Goal: Task Accomplishment & Management: Use online tool/utility

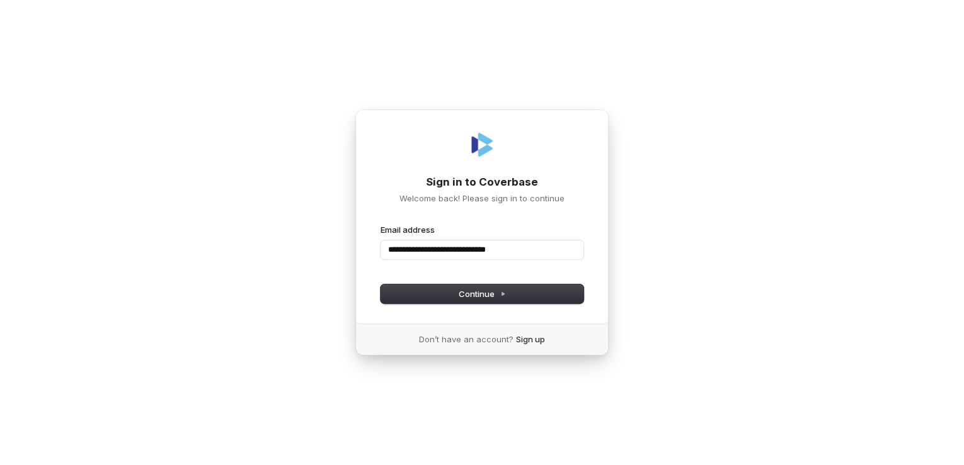
click at [380, 224] on button "submit" at bounding box center [380, 224] width 0 height 0
click at [528, 253] on input "**********" at bounding box center [481, 250] width 203 height 19
click at [380, 224] on button "submit" at bounding box center [380, 224] width 0 height 0
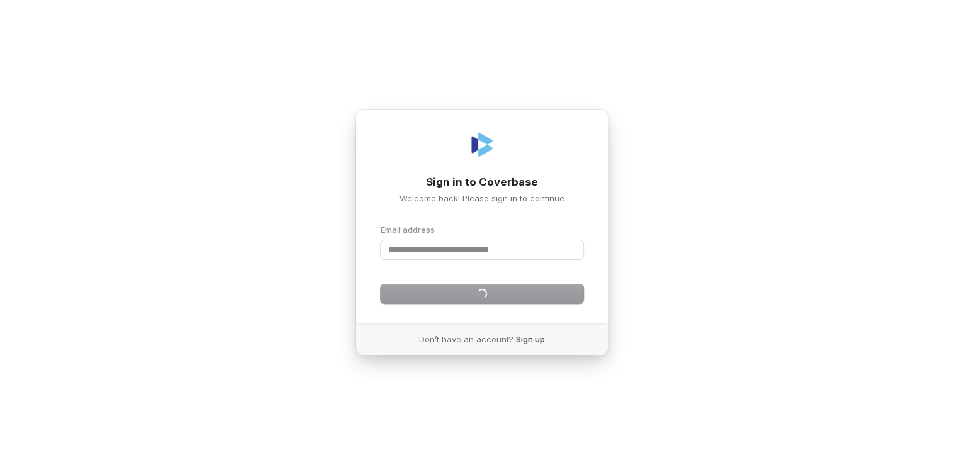
type input "**********"
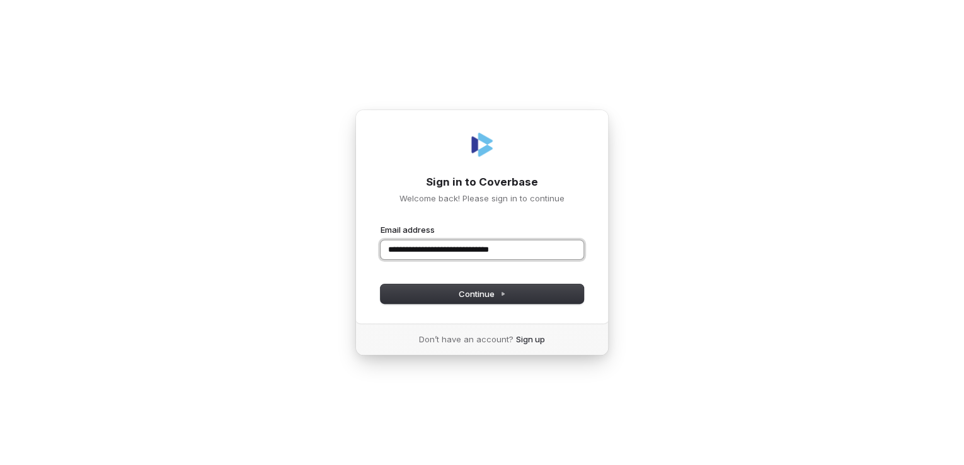
drag, startPoint x: 528, startPoint y: 253, endPoint x: 373, endPoint y: 242, distance: 155.3
click at [373, 242] on div "**********" at bounding box center [481, 217] width 253 height 214
click at [380, 224] on button "submit" at bounding box center [380, 224] width 0 height 0
click at [402, 249] on input "Email address" at bounding box center [481, 250] width 203 height 19
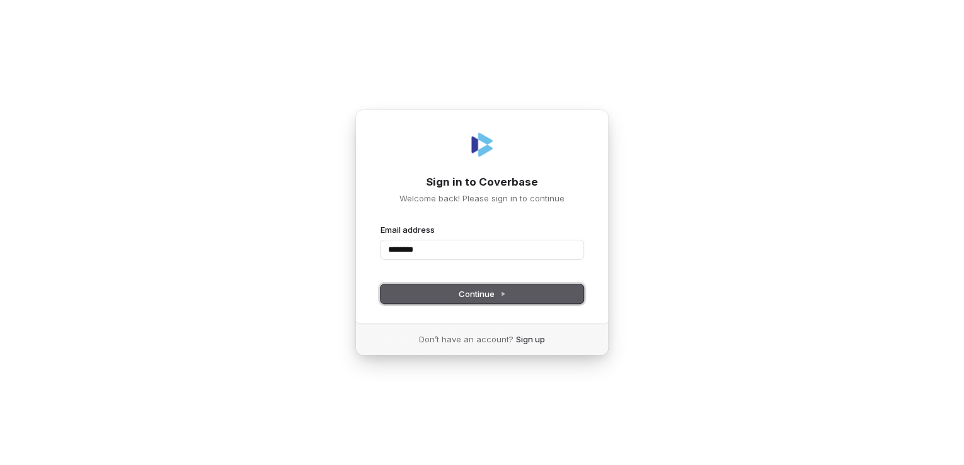
click at [480, 294] on span "Continue" at bounding box center [482, 293] width 47 height 11
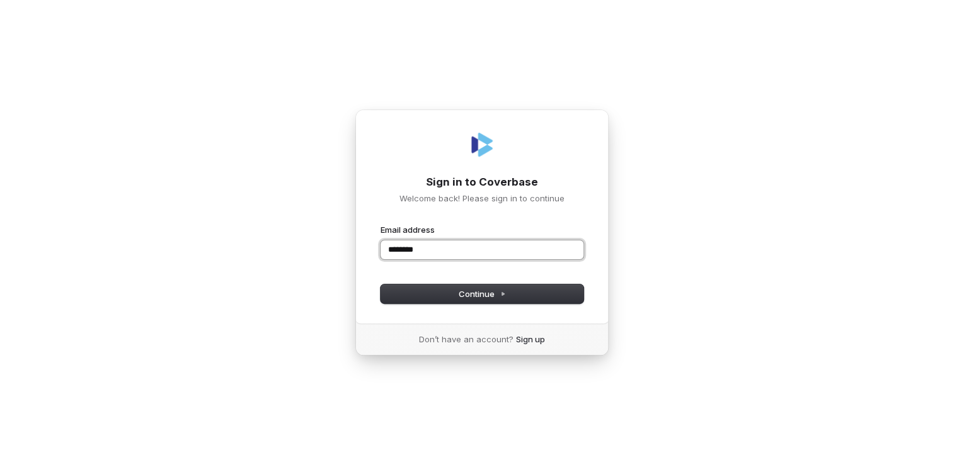
click at [453, 246] on input "********" at bounding box center [481, 250] width 203 height 19
click at [380, 265] on div at bounding box center [380, 265] width 0 height 0
drag, startPoint x: 455, startPoint y: 254, endPoint x: 373, endPoint y: 252, distance: 81.9
click at [385, 251] on input "********" at bounding box center [481, 250] width 203 height 19
click at [369, 252] on div "Sign in to Coverbase Welcome back! Please sign in to continue Email address ***…" at bounding box center [481, 217] width 253 height 214
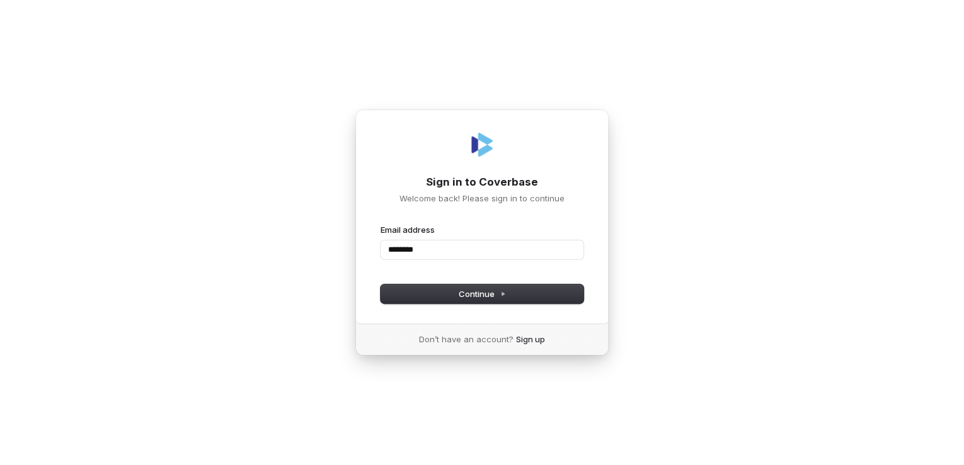
click at [368, 254] on div "Sign in to Coverbase Welcome back! Please sign in to continue Email address ***…" at bounding box center [481, 217] width 253 height 214
click at [445, 252] on input "********" at bounding box center [481, 250] width 203 height 19
type input "*"
click at [380, 224] on button "submit" at bounding box center [380, 224] width 0 height 0
click at [540, 254] on input "**********" at bounding box center [481, 250] width 203 height 19
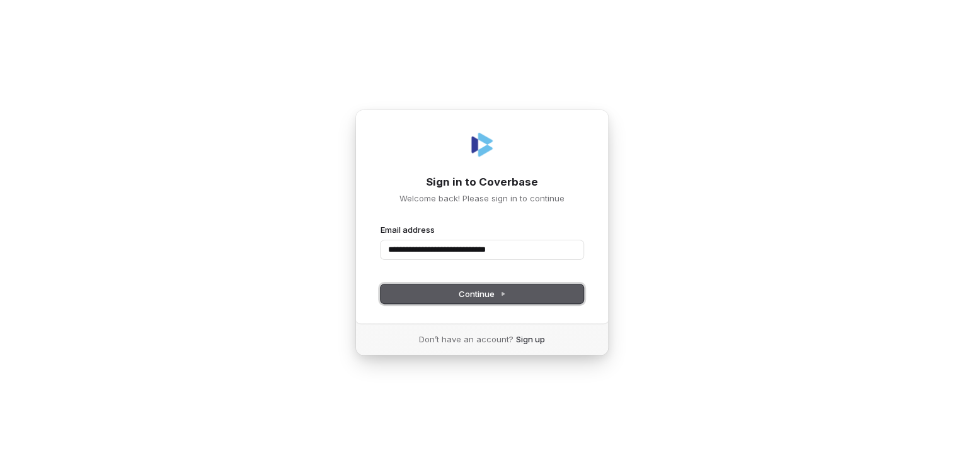
click at [489, 290] on span "Continue" at bounding box center [482, 293] width 47 height 11
click at [525, 246] on input "**********" at bounding box center [481, 250] width 203 height 19
click at [494, 287] on button "Continue" at bounding box center [481, 294] width 203 height 19
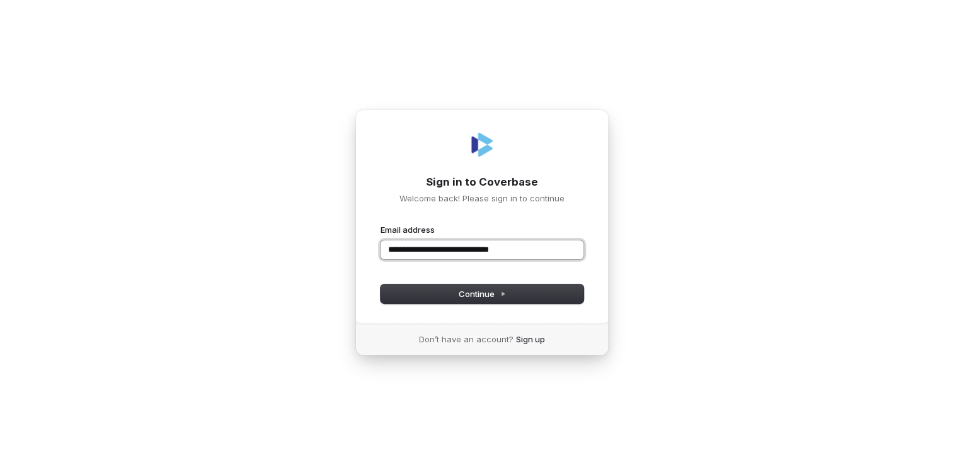
drag, startPoint x: 532, startPoint y: 249, endPoint x: 381, endPoint y: 254, distance: 150.6
click at [381, 254] on input "**********" at bounding box center [481, 250] width 203 height 19
click at [380, 224] on button "submit" at bounding box center [380, 224] width 0 height 0
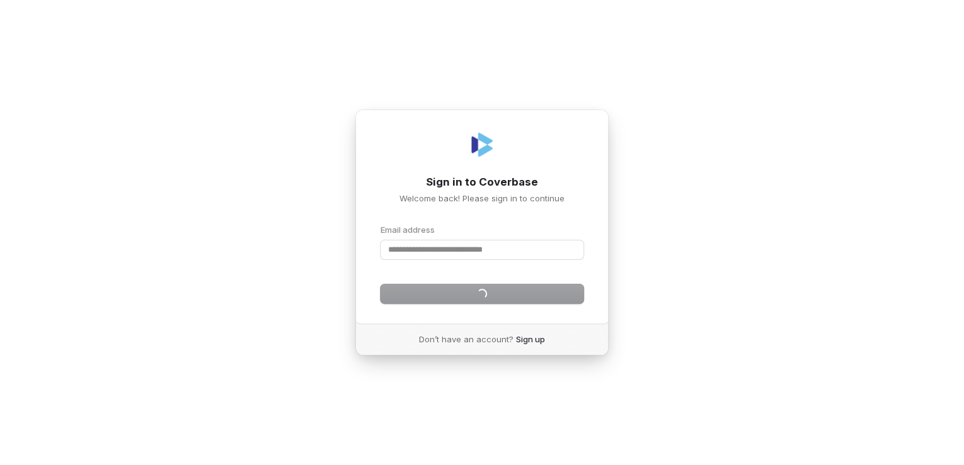
type input "**********"
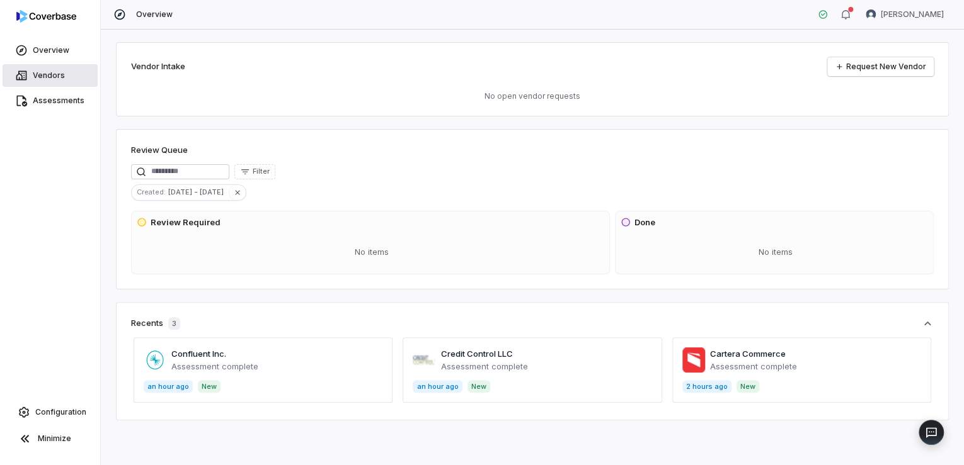
click at [35, 73] on span "Vendors" at bounding box center [49, 76] width 32 height 10
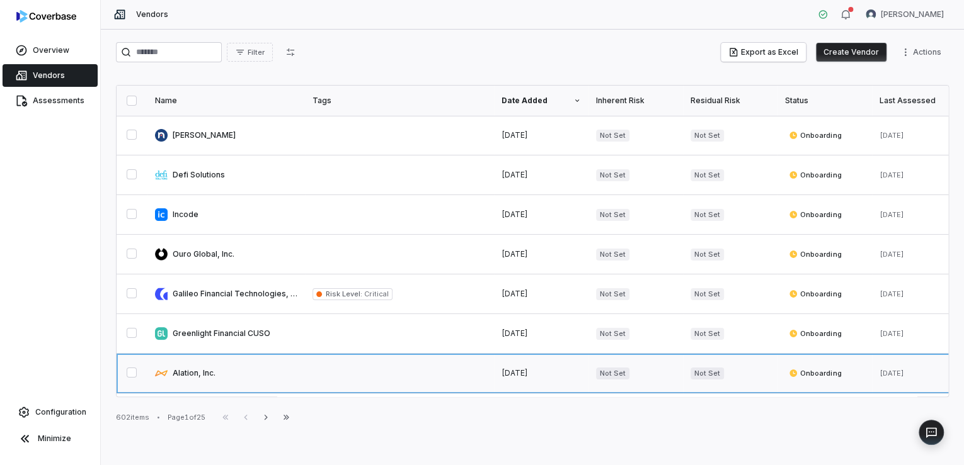
click at [191, 375] on link at bounding box center [225, 373] width 157 height 39
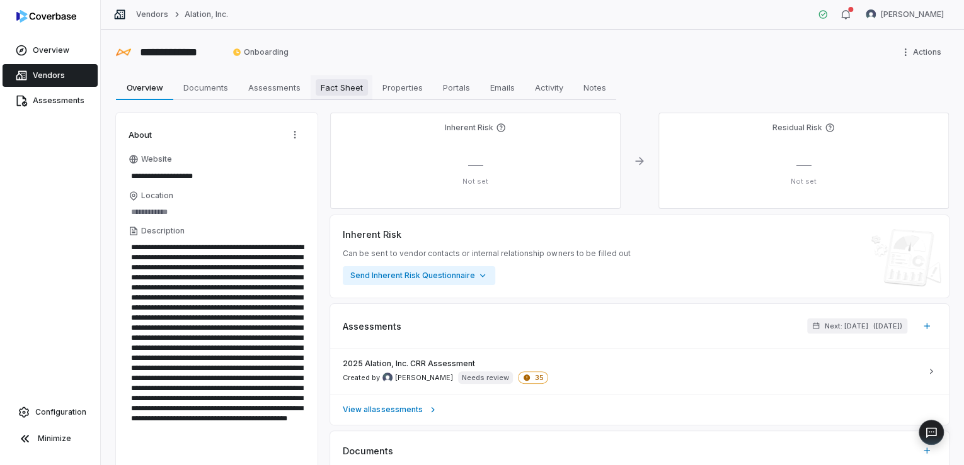
click at [348, 85] on span "Fact Sheet" at bounding box center [342, 87] width 52 height 16
type textarea "*"
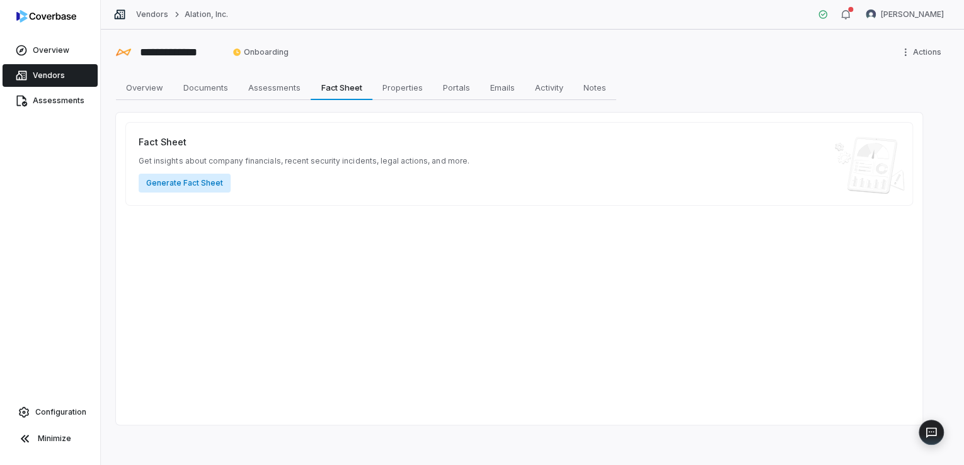
click at [186, 181] on button "Generate Fact Sheet" at bounding box center [185, 183] width 92 height 19
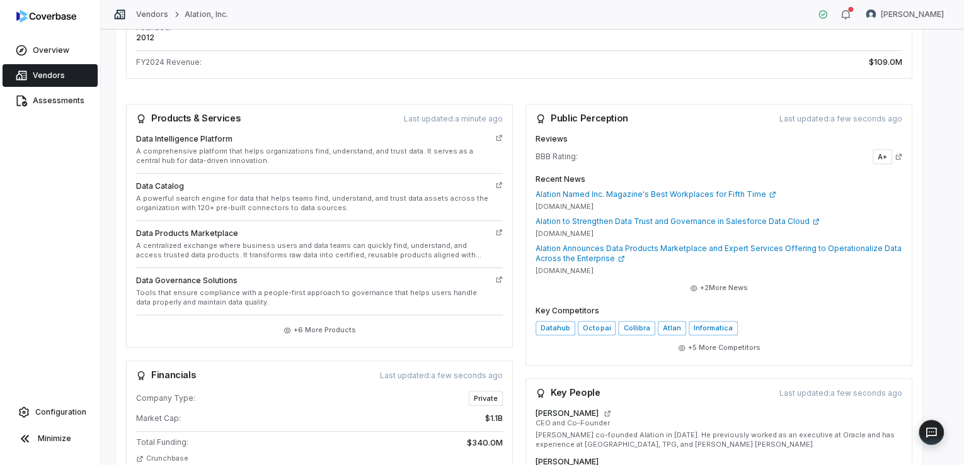
scroll to position [259, 0]
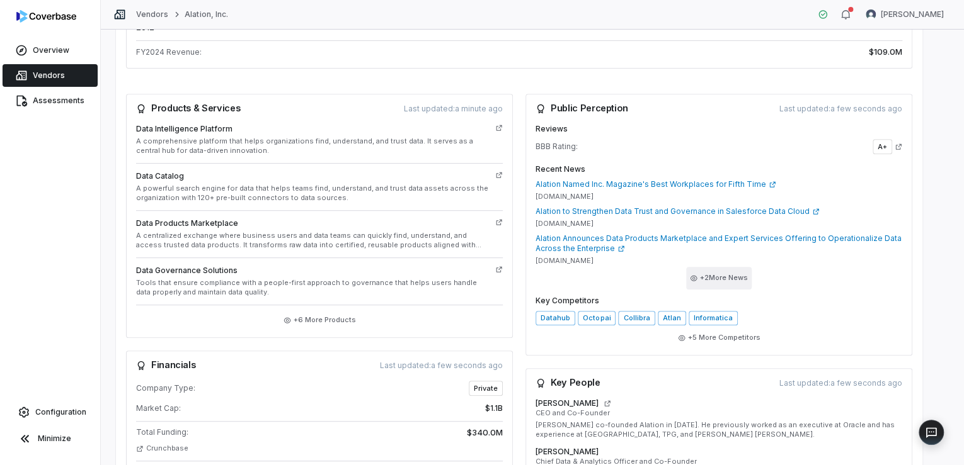
click at [731, 282] on button "+ 2 More News" at bounding box center [719, 278] width 66 height 23
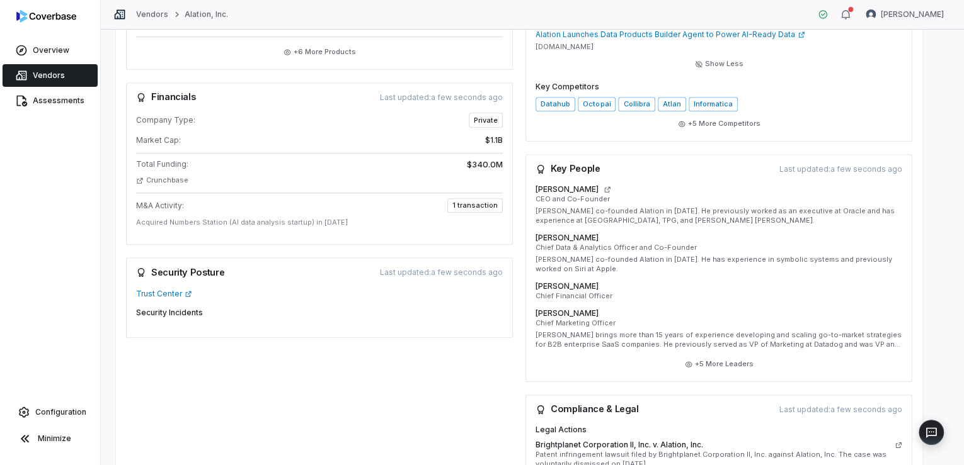
scroll to position [528, 0]
click at [159, 295] on link "Trust Center" at bounding box center [164, 293] width 56 height 10
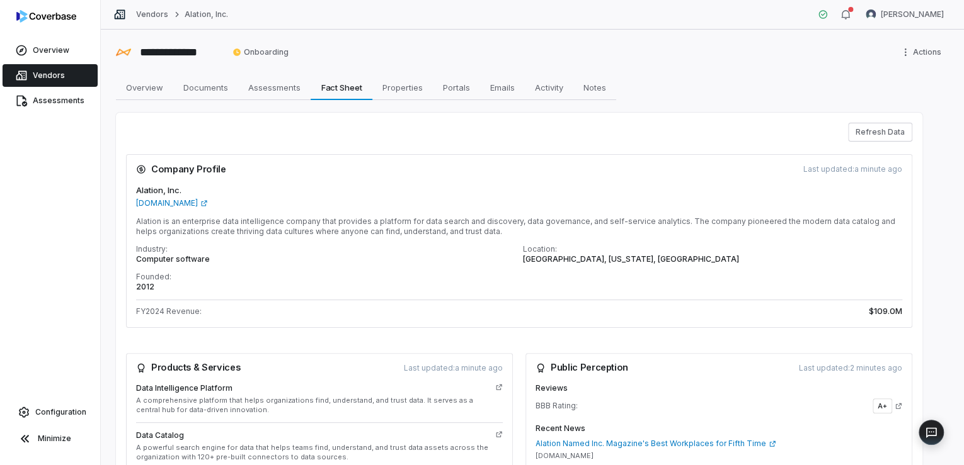
scroll to position [0, 0]
click at [455, 85] on span "Portals" at bounding box center [456, 87] width 37 height 16
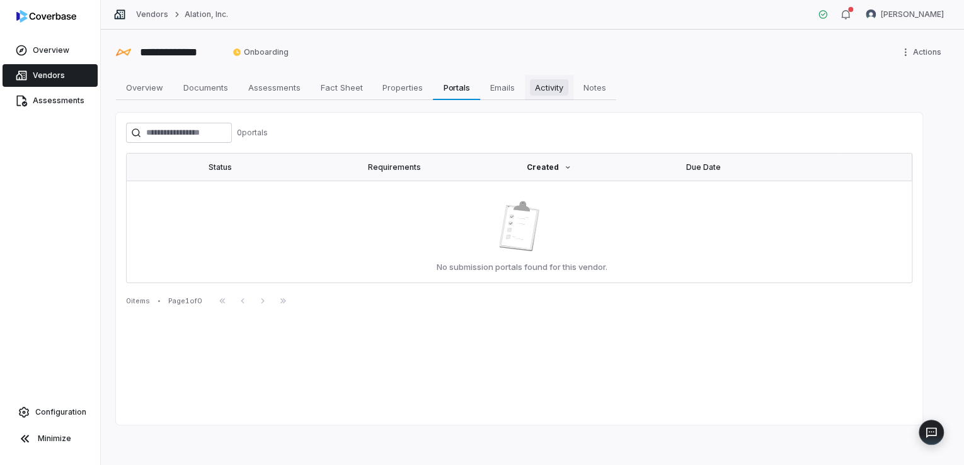
click at [557, 87] on span "Activity" at bounding box center [549, 87] width 38 height 16
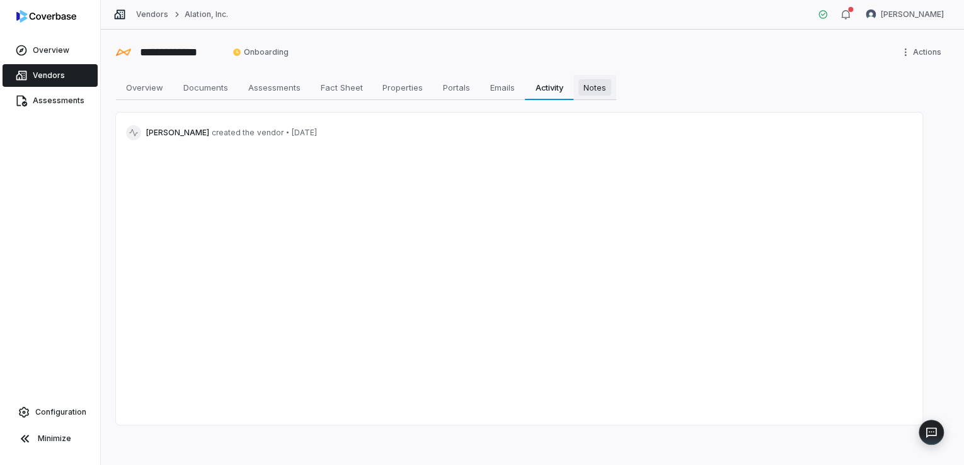
click at [596, 88] on span "Notes" at bounding box center [594, 87] width 33 height 16
click at [283, 86] on span "Assessments" at bounding box center [274, 87] width 62 height 16
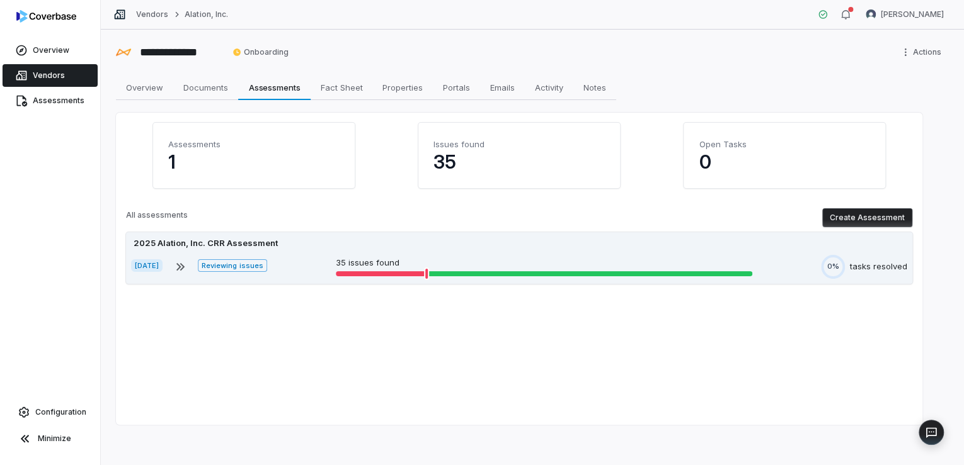
click at [250, 266] on span "Reviewing issues" at bounding box center [232, 265] width 69 height 13
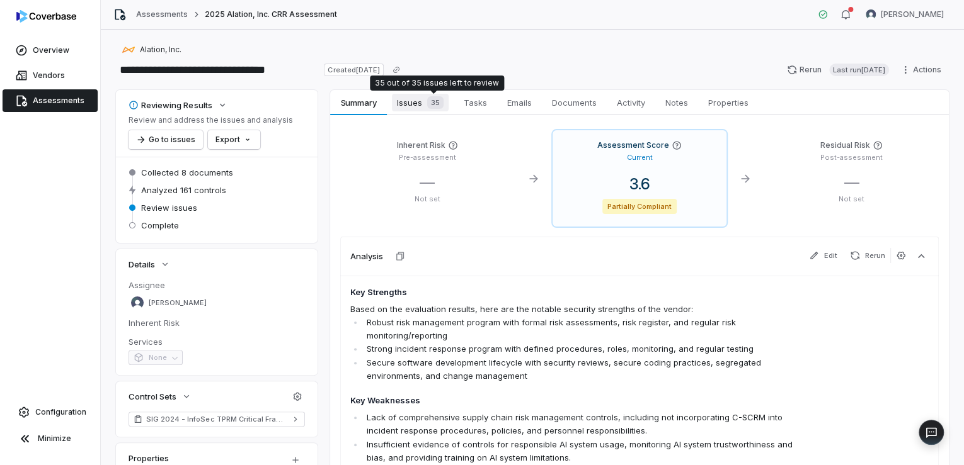
click at [414, 100] on span "Issues 35" at bounding box center [420, 103] width 57 height 18
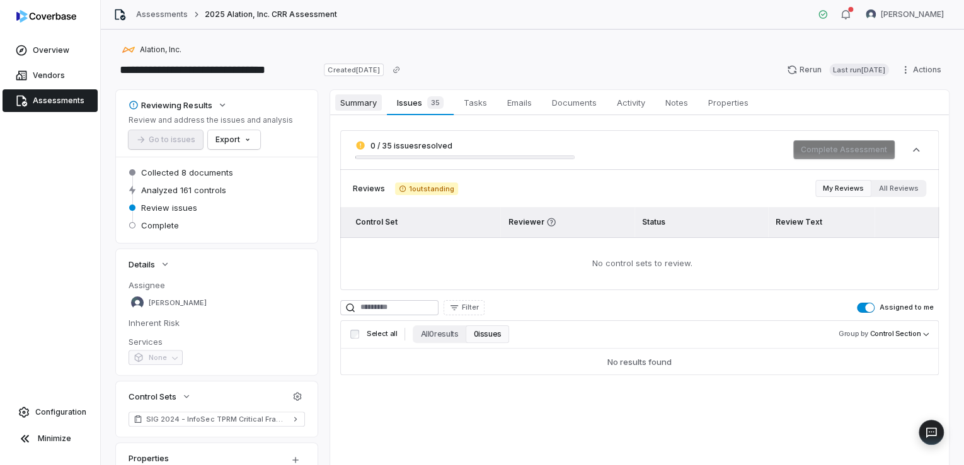
click at [354, 102] on span "Summary" at bounding box center [358, 102] width 47 height 16
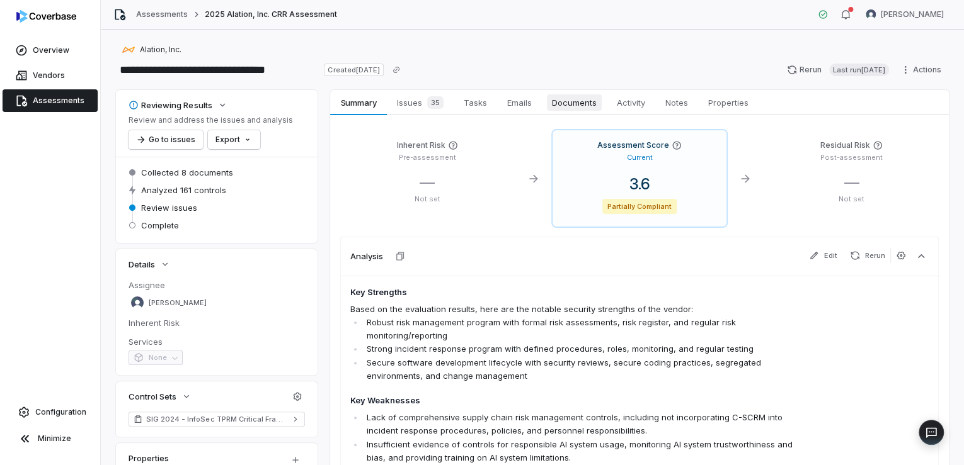
click at [592, 105] on span "Documents" at bounding box center [574, 102] width 55 height 16
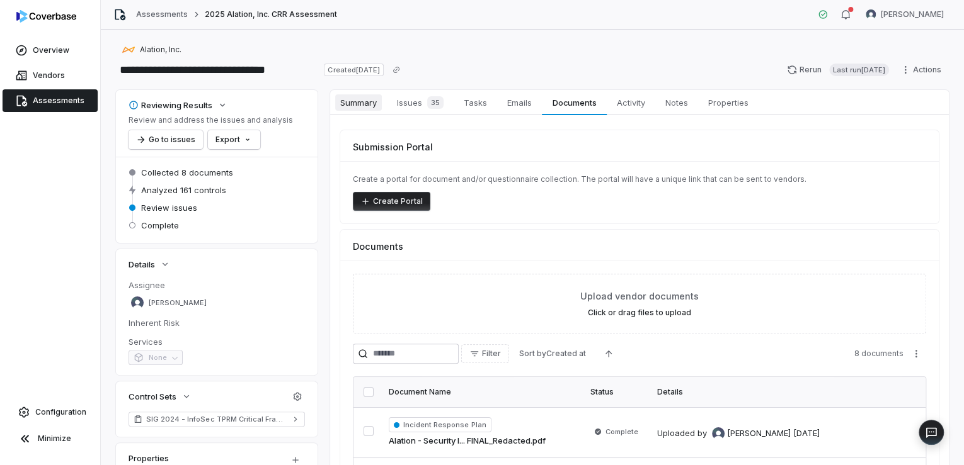
click at [347, 103] on span "Summary" at bounding box center [358, 102] width 47 height 16
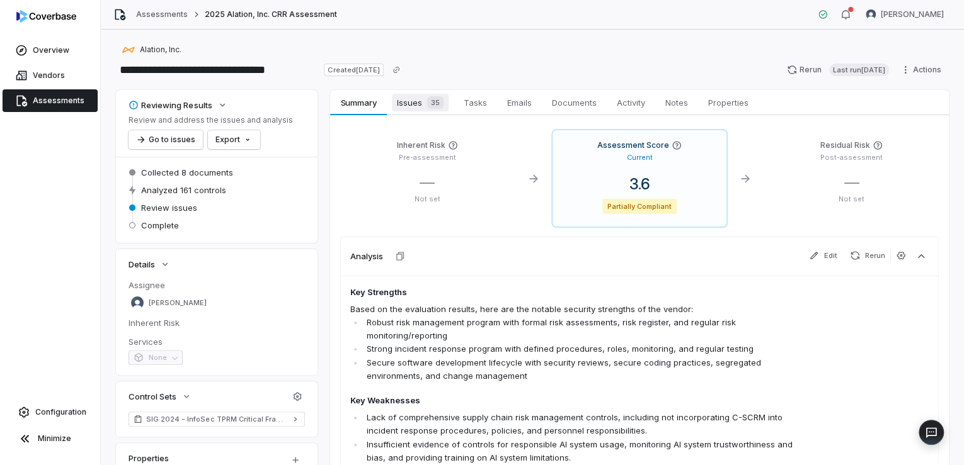
click at [413, 101] on span "Issues 35" at bounding box center [420, 103] width 57 height 18
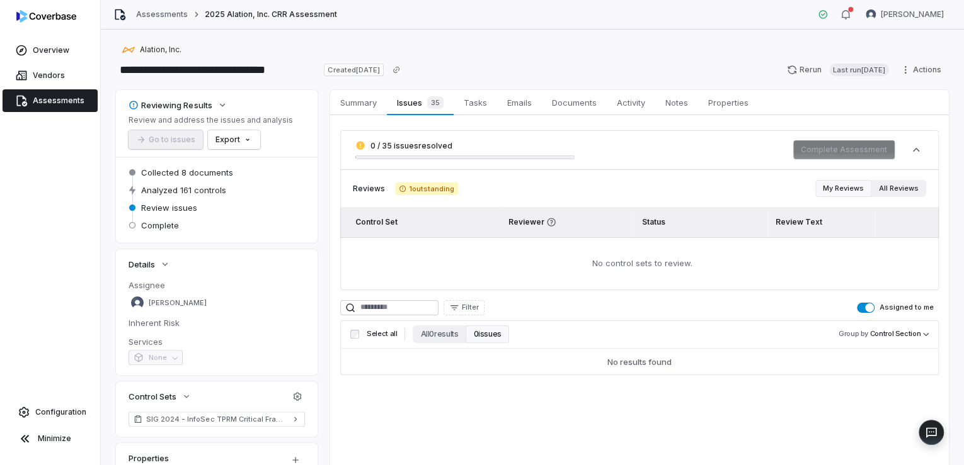
click at [894, 186] on button "All Reviews" at bounding box center [898, 188] width 55 height 17
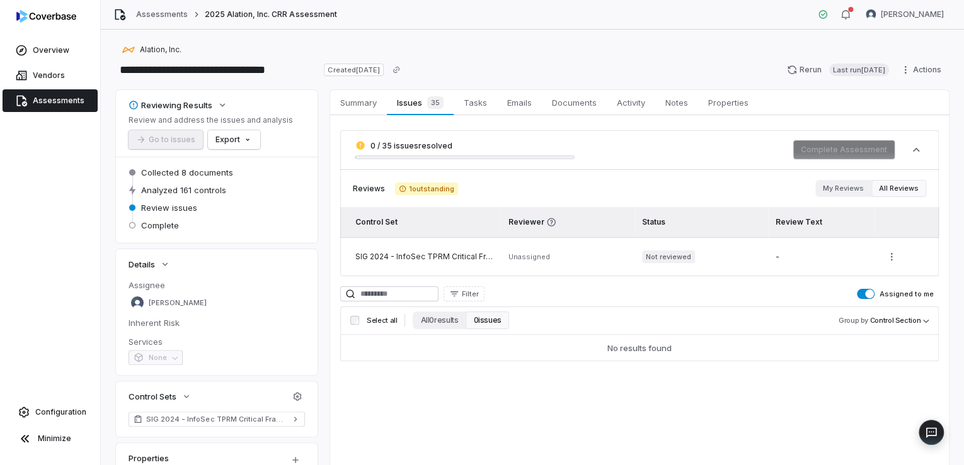
click at [860, 292] on button "Assigned to me" at bounding box center [866, 294] width 18 height 10
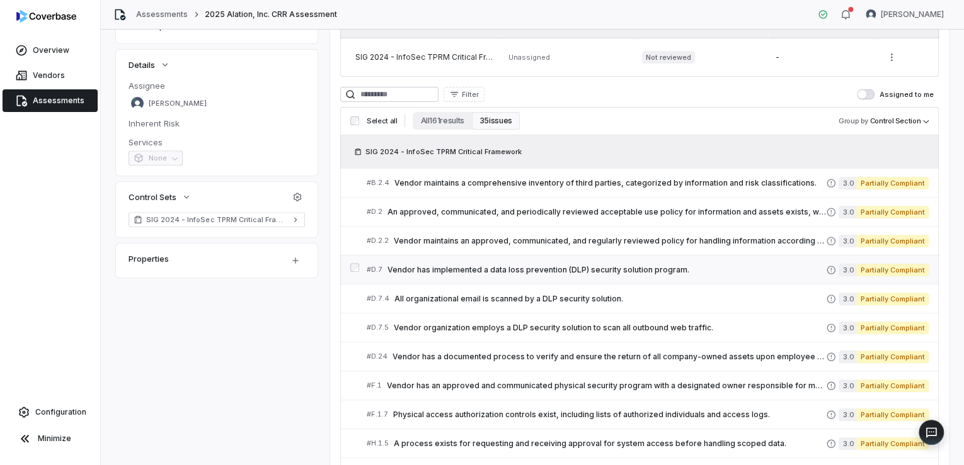
scroll to position [202, 0]
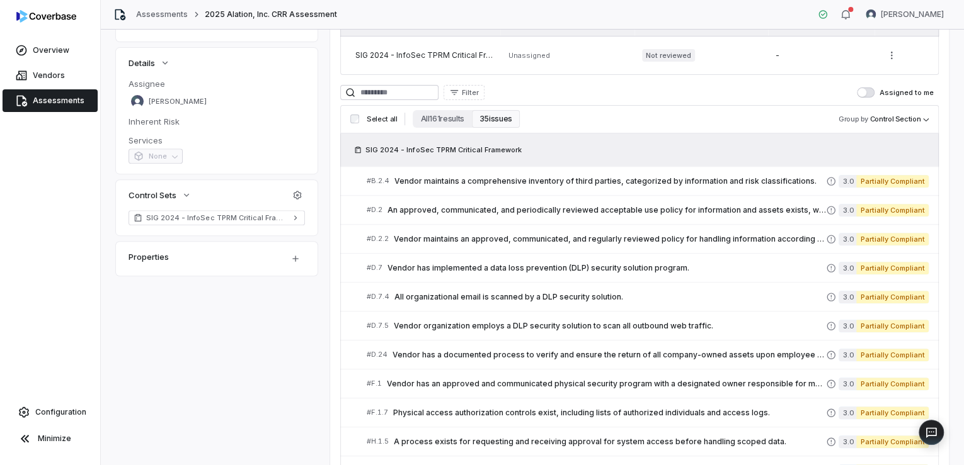
drag, startPoint x: 507, startPoint y: 115, endPoint x: 495, endPoint y: 116, distance: 12.0
click at [496, 115] on button "35 issues" at bounding box center [496, 119] width 48 height 18
click at [495, 118] on button "35 issues" at bounding box center [496, 119] width 48 height 18
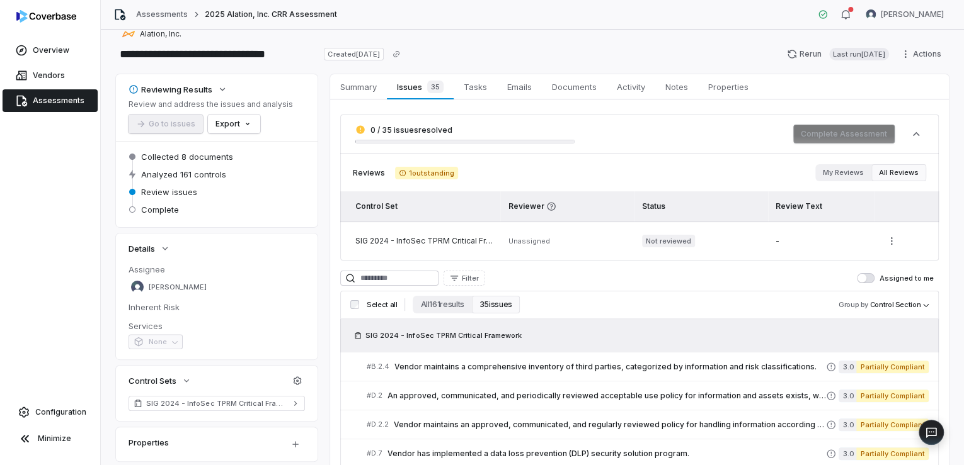
scroll to position [8, 0]
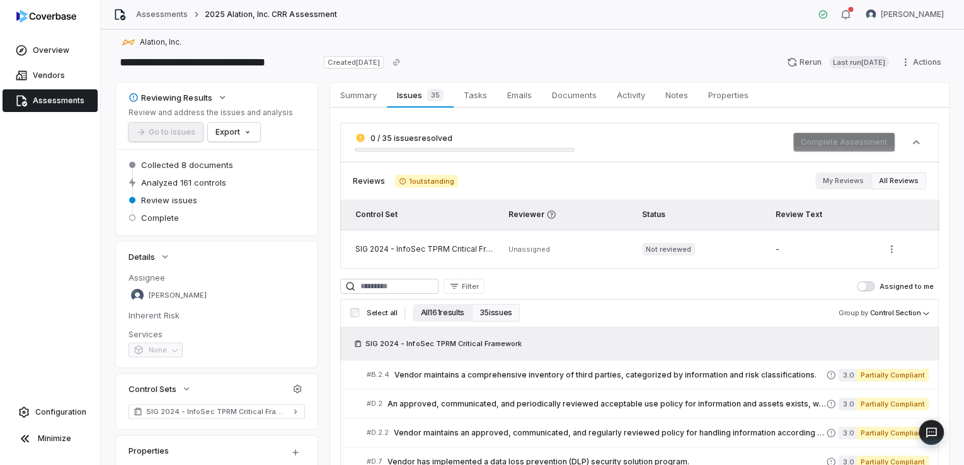
click at [448, 310] on button "All 161 results" at bounding box center [442, 313] width 59 height 18
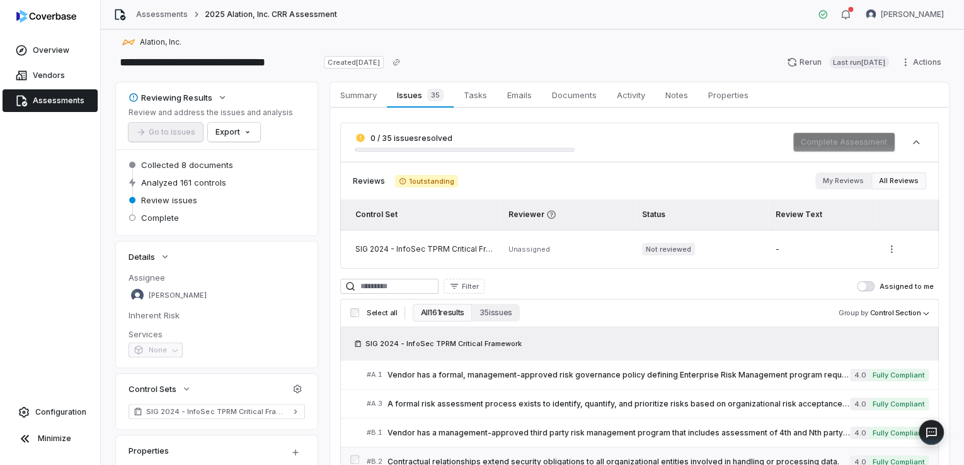
scroll to position [0, 0]
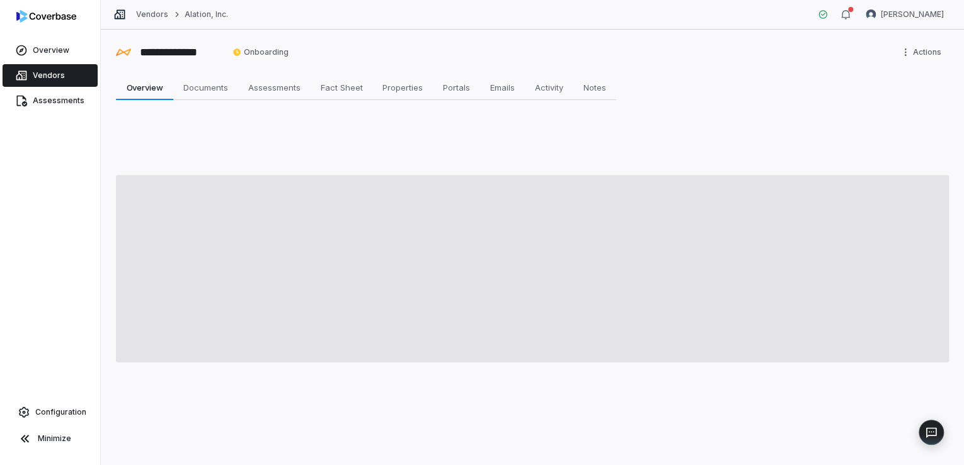
drag, startPoint x: 11, startPoint y: 24, endPoint x: 13, endPoint y: 38, distance: 13.9
click at [12, 30] on div at bounding box center [50, 19] width 100 height 38
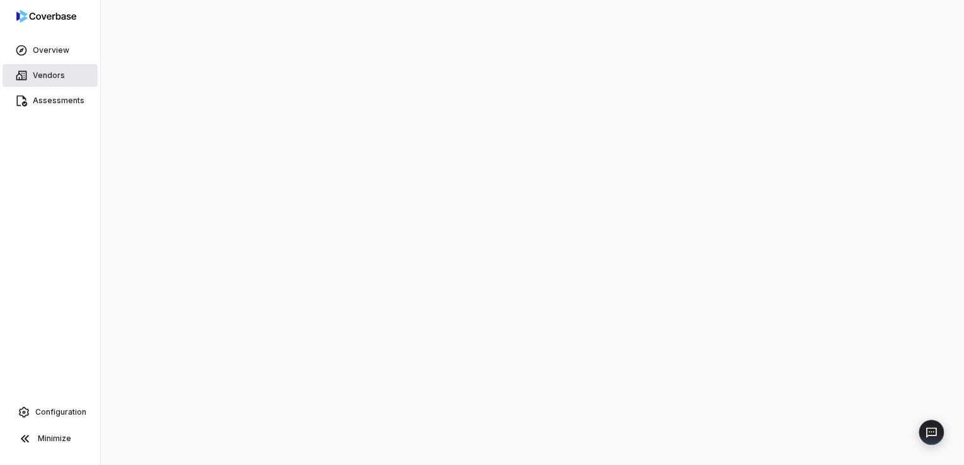
click at [47, 74] on span "Vendors" at bounding box center [49, 76] width 32 height 10
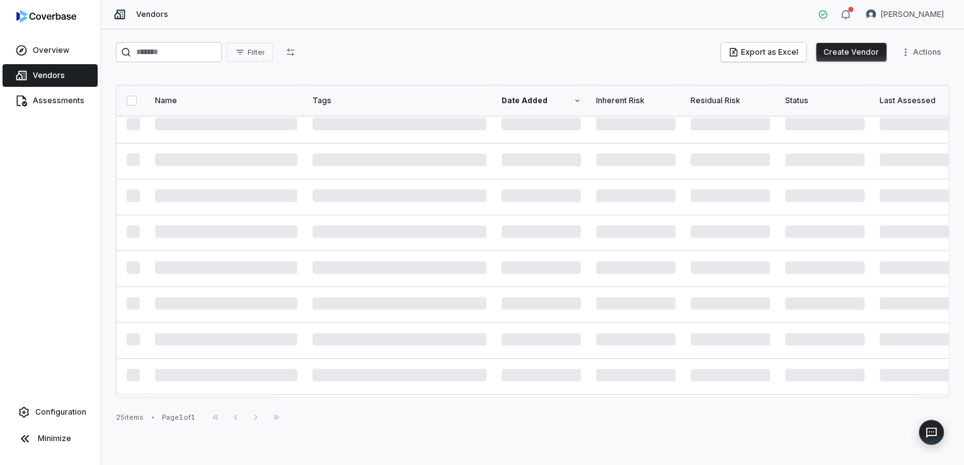
scroll to position [33, 0]
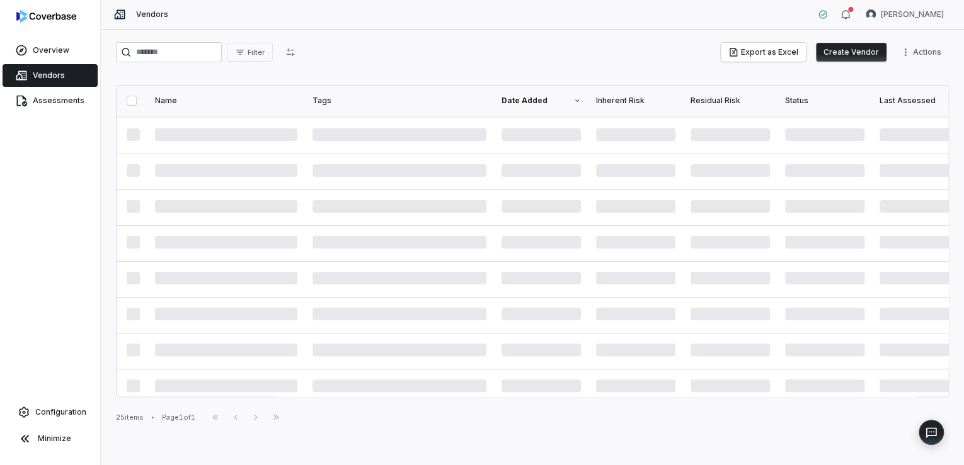
click at [556, 31] on div "Filter Export as Excel Create Vendor Actions Name Tags Date Added Inherent Risk…" at bounding box center [532, 248] width 863 height 436
click at [850, 13] on icon "button" at bounding box center [845, 14] width 10 height 10
click at [498, 59] on div "Filter Export as Excel Create Vendor Actions" at bounding box center [532, 52] width 833 height 20
click at [193, 132] on span at bounding box center [226, 132] width 142 height 13
click at [151, 418] on div "25 items • Page 1 of 1 First Page Previous Next Last Page" at bounding box center [532, 417] width 833 height 15
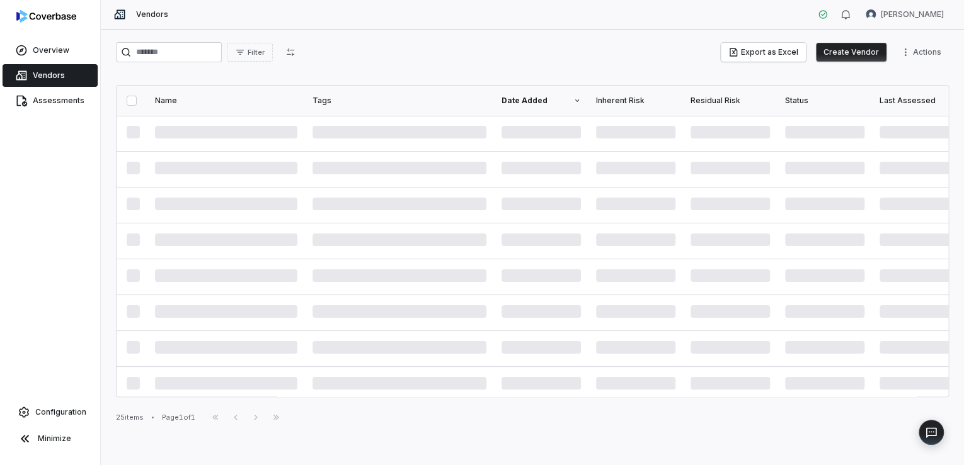
click at [139, 416] on div "25 items" at bounding box center [130, 417] width 28 height 9
click at [131, 414] on div "25 items" at bounding box center [130, 417] width 28 height 9
click at [282, 417] on div "First Page Previous Next Last Page" at bounding box center [245, 417] width 81 height 15
click at [220, 416] on div "First Page Previous Next Last Page" at bounding box center [245, 417] width 81 height 15
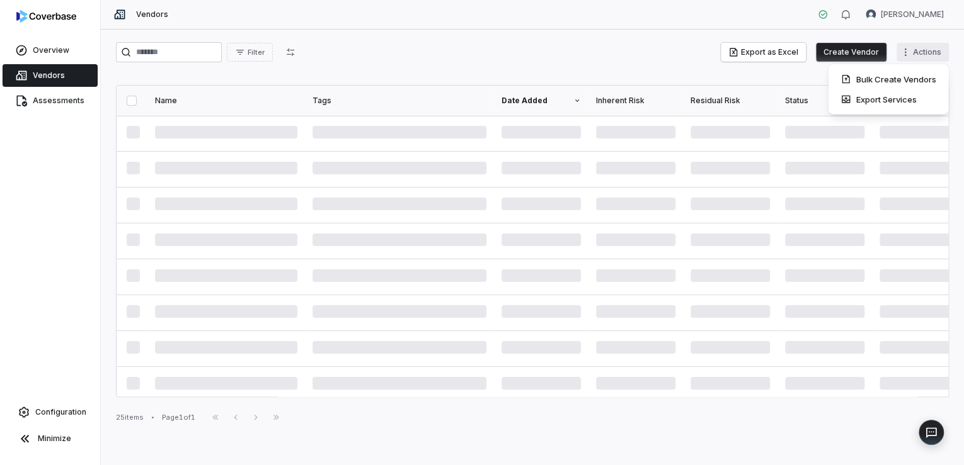
click at [931, 53] on html "Overview Vendors Assessments Configuration Minimize Vendors [PERSON_NAME] Filte…" at bounding box center [482, 232] width 964 height 465
drag, startPoint x: 561, startPoint y: 53, endPoint x: 545, endPoint y: 53, distance: 15.7
click at [560, 53] on html "Overview Vendors Assessments Configuration Minimize Vendors [PERSON_NAME] Filte…" at bounding box center [482, 232] width 964 height 465
click at [203, 47] on input "search" at bounding box center [169, 52] width 106 height 20
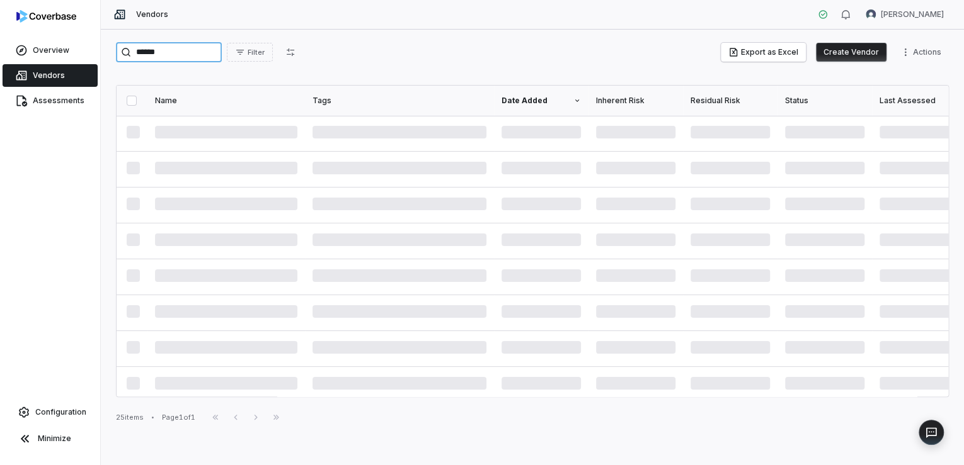
type input "******"
click at [55, 46] on span "Overview" at bounding box center [51, 50] width 37 height 10
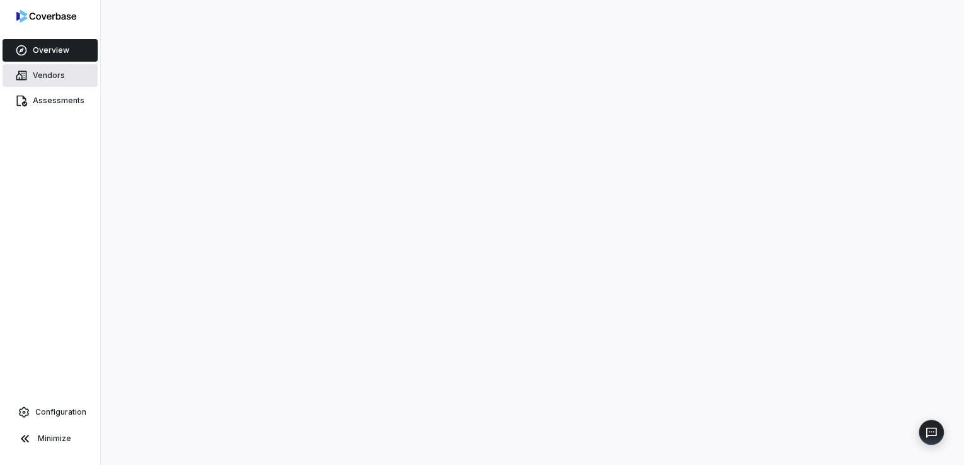
click at [40, 69] on link "Vendors" at bounding box center [50, 75] width 95 height 23
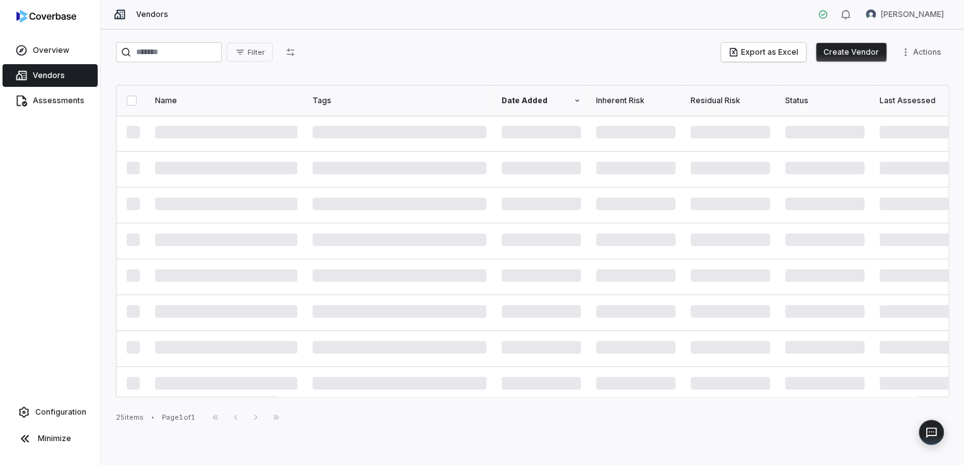
click at [605, 194] on td at bounding box center [635, 206] width 94 height 36
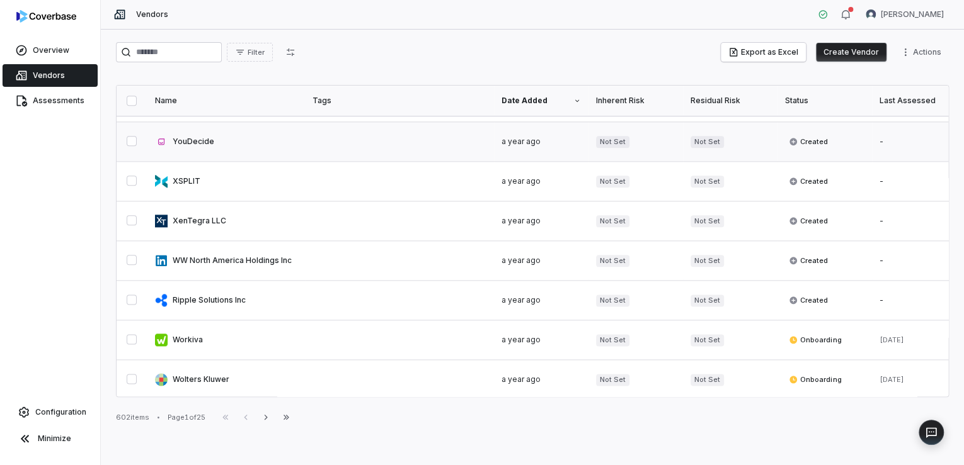
scroll to position [712, 0]
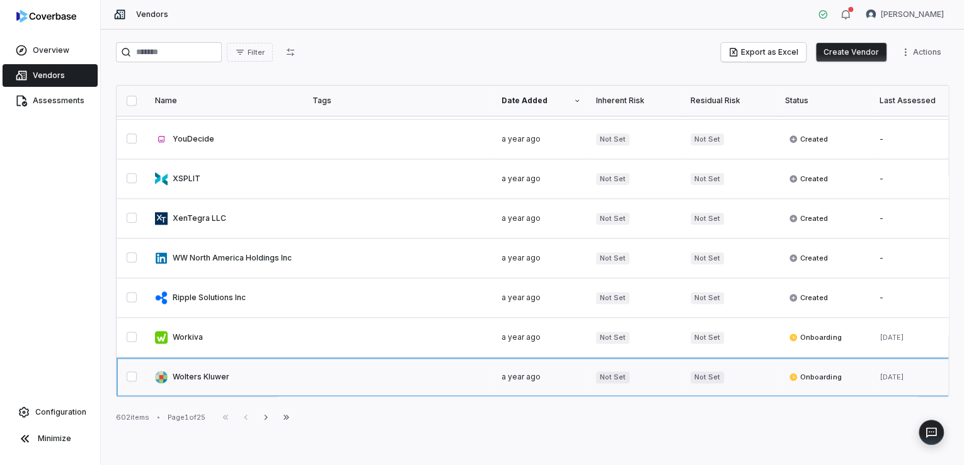
click at [200, 370] on link at bounding box center [225, 377] width 157 height 39
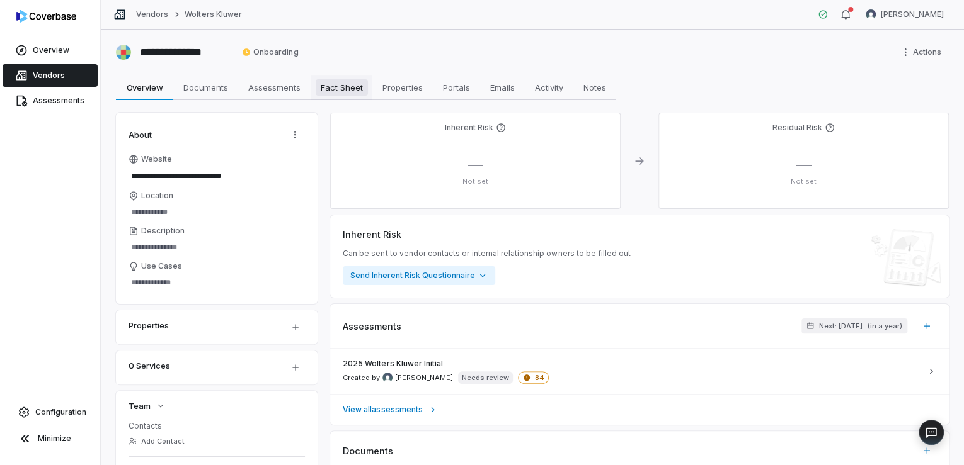
click at [343, 89] on span "Fact Sheet" at bounding box center [342, 87] width 52 height 16
type textarea "*"
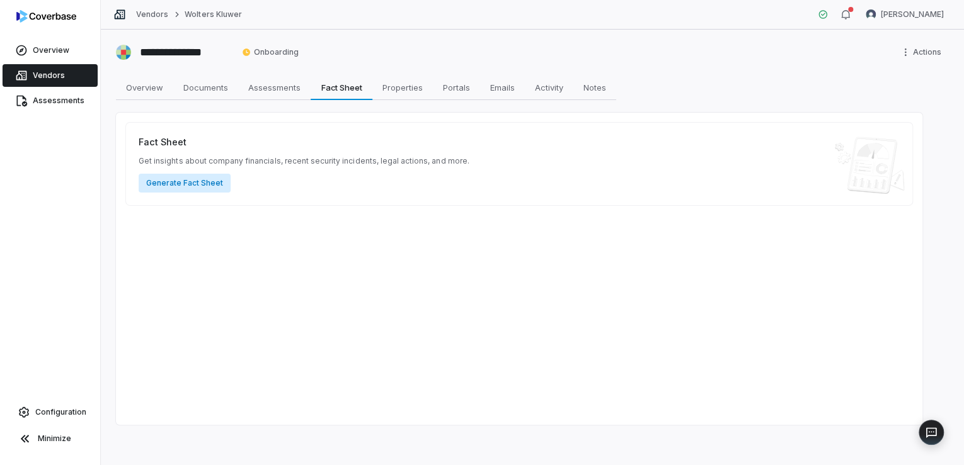
click at [174, 182] on button "Generate Fact Sheet" at bounding box center [185, 183] width 92 height 19
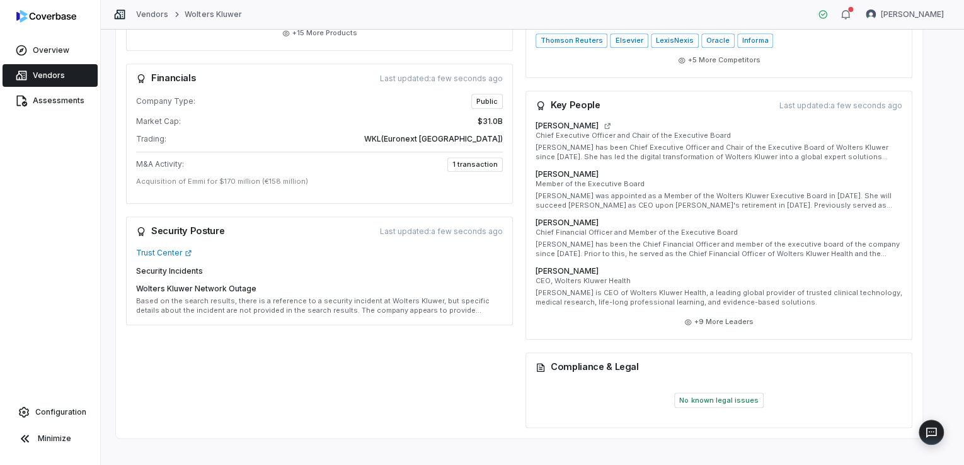
scroll to position [539, 0]
drag, startPoint x: 247, startPoint y: 305, endPoint x: 254, endPoint y: 306, distance: 7.7
click at [248, 305] on p "Based on the search results, there is a reference to a security incident at Wol…" at bounding box center [319, 304] width 367 height 19
click at [493, 309] on p "Based on the search results, there is a reference to a security incident at Wol…" at bounding box center [319, 304] width 367 height 19
click at [164, 249] on link "Trust Center" at bounding box center [164, 251] width 56 height 10
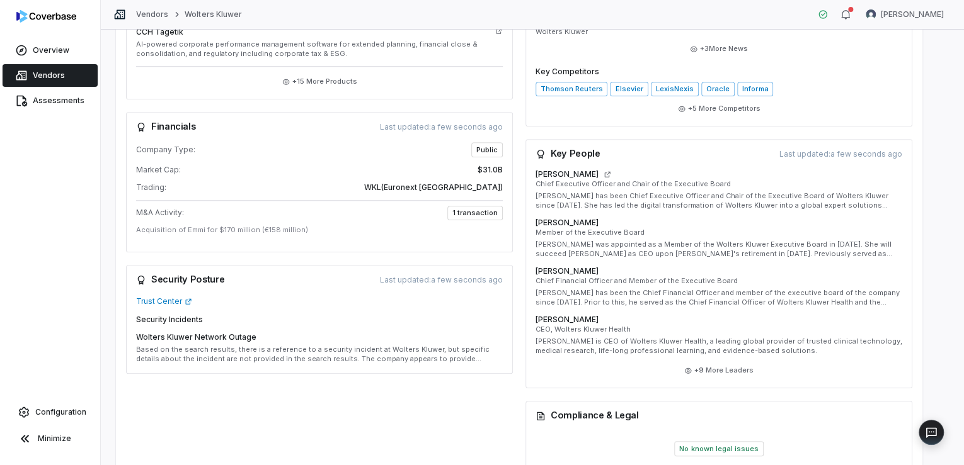
scroll to position [506, 0]
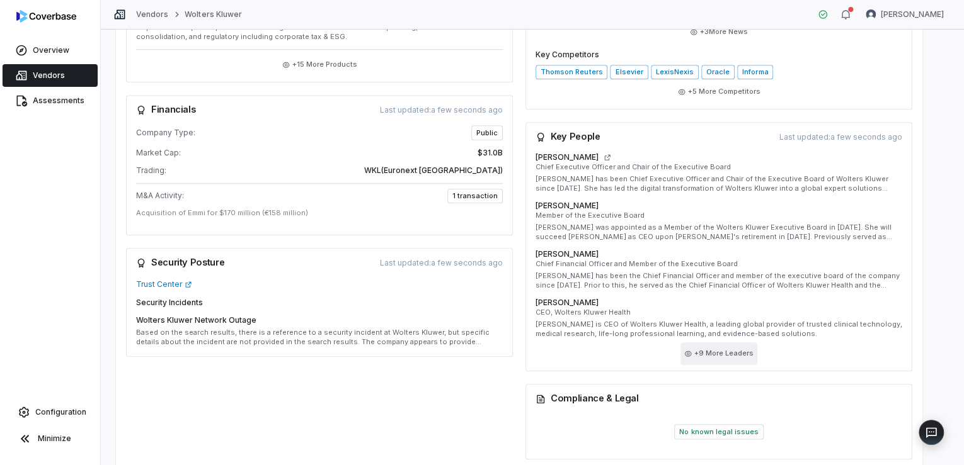
click at [710, 346] on button "+ 9 More Leaders" at bounding box center [718, 354] width 77 height 23
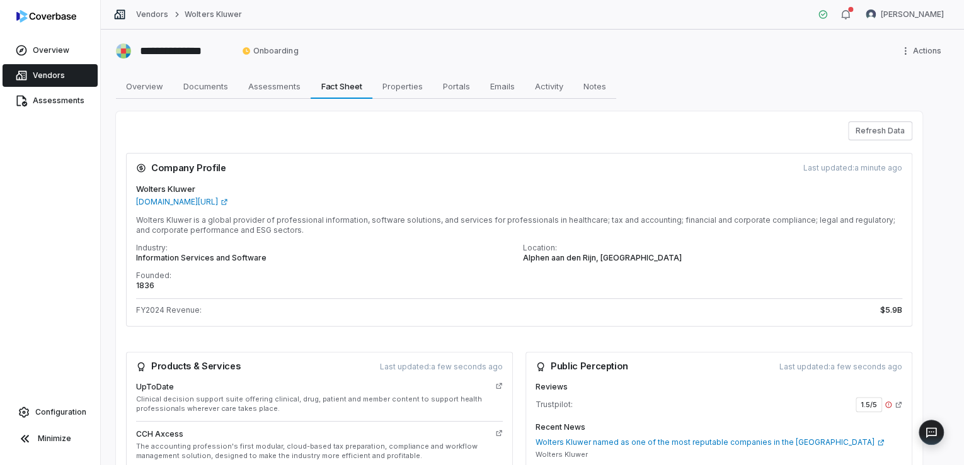
scroll to position [0, 0]
click at [904, 57] on html "**********" at bounding box center [482, 232] width 964 height 465
click at [579, 158] on html "**********" at bounding box center [482, 232] width 964 height 465
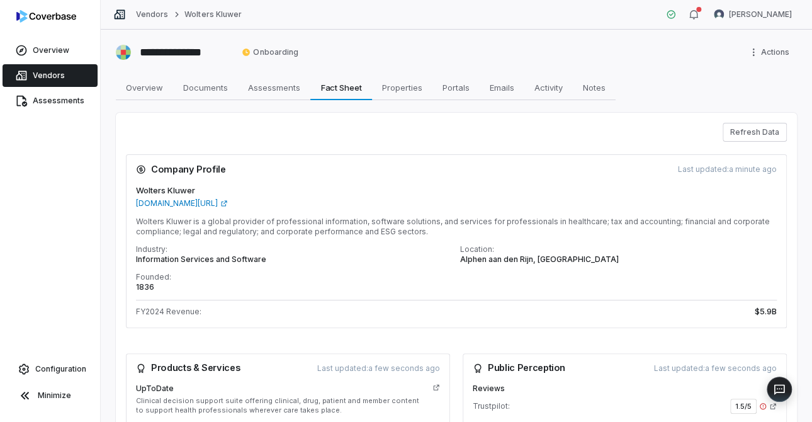
drag, startPoint x: 713, startPoint y: 111, endPoint x: 741, endPoint y: 103, distance: 28.9
click at [741, 103] on div "**********" at bounding box center [457, 226] width 712 height 392
click at [768, 101] on div "**********" at bounding box center [457, 226] width 712 height 392
drag, startPoint x: 574, startPoint y: 52, endPoint x: 581, endPoint y: -102, distance: 153.8
click at [581, 0] on html "**********" at bounding box center [406, 211] width 812 height 422
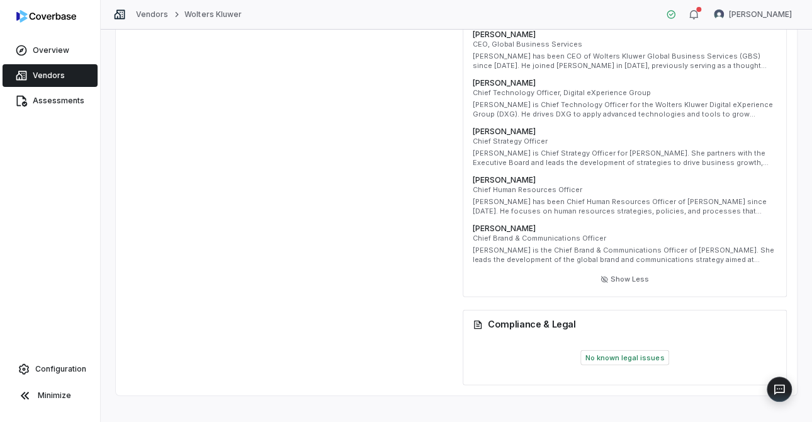
scroll to position [1040, 0]
